Goal: Check status: Check status

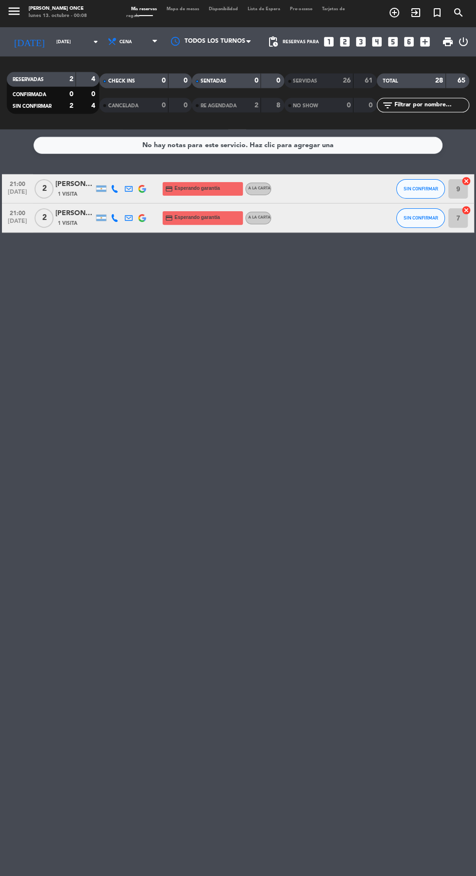
scroll to position [3, 0]
click at [52, 36] on input "[DATE]" at bounding box center [82, 43] width 61 height 15
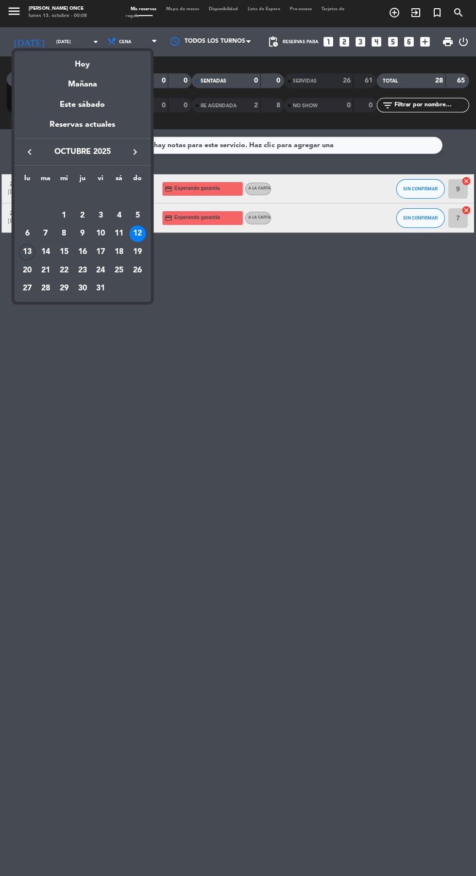
click at [28, 235] on div "6" at bounding box center [27, 235] width 17 height 17
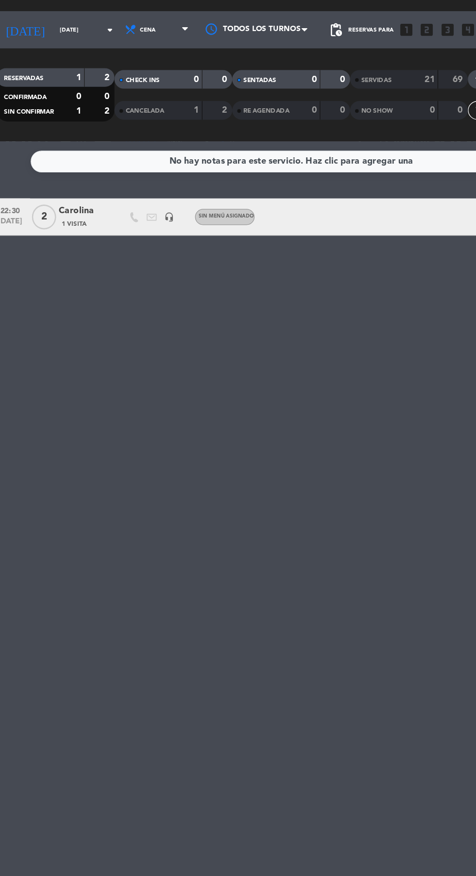
scroll to position [0, 0]
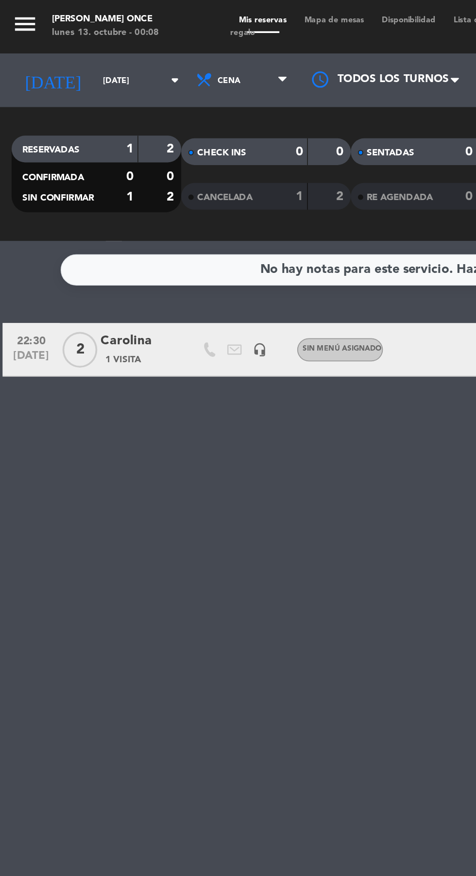
click at [72, 50] on input "[DATE]" at bounding box center [82, 43] width 61 height 15
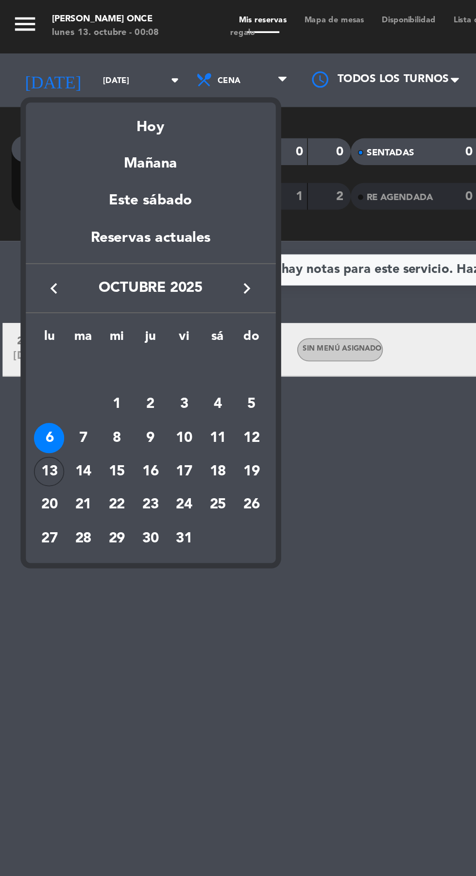
click at [21, 254] on div "13" at bounding box center [27, 257] width 17 height 17
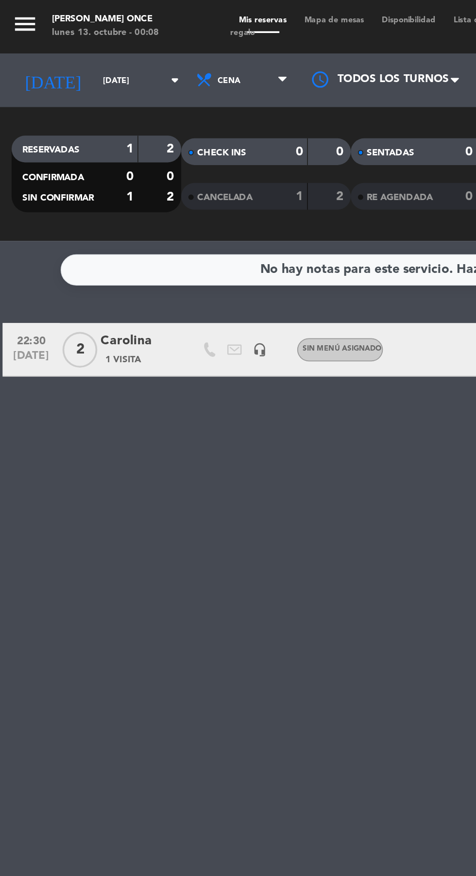
type input "[DATE]"
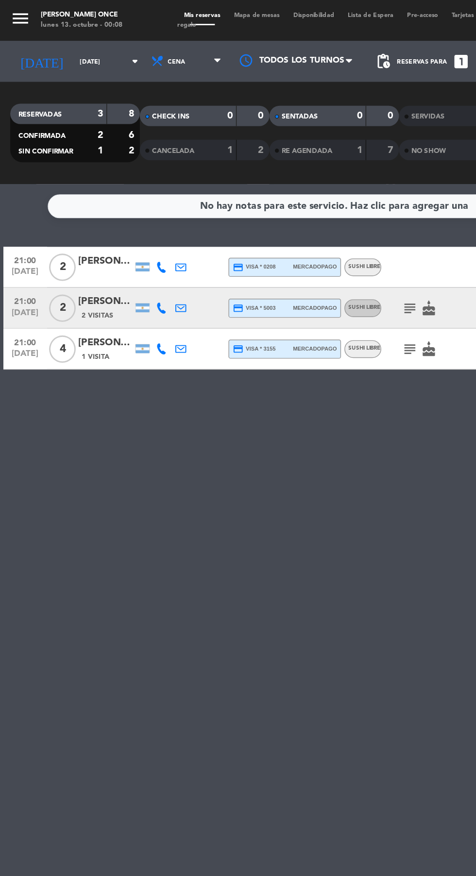
click at [304, 362] on div "No hay notas para este servicio. Haz clic para agregar una 21:00 [DATE] 2 [PERS…" at bounding box center [238, 503] width 476 height 745
click at [292, 244] on icon "subject" at bounding box center [292, 249] width 12 height 12
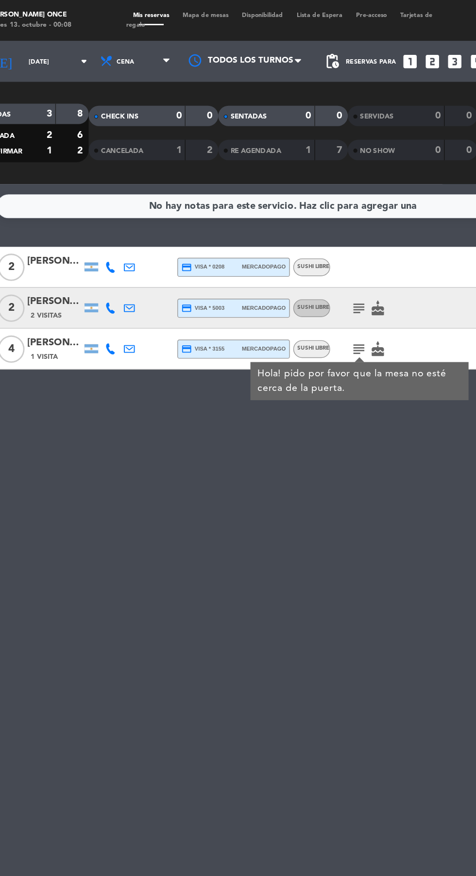
click at [294, 224] on icon "subject" at bounding box center [292, 220] width 12 height 12
